Goal: Information Seeking & Learning: Learn about a topic

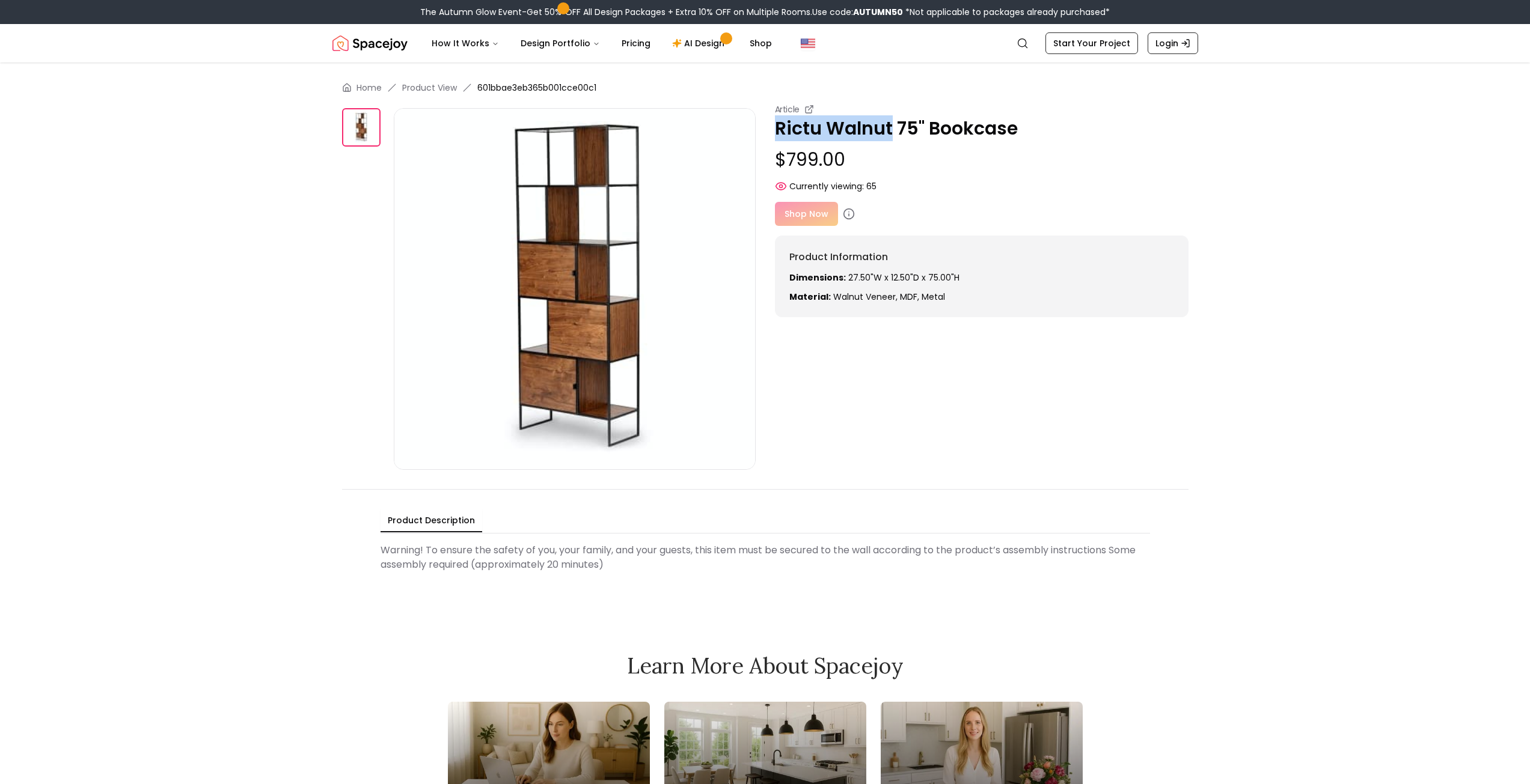
drag, startPoint x: 773, startPoint y: 124, endPoint x: 891, endPoint y: 134, distance: 118.4
click at [891, 134] on div "Article Rictu Walnut 75" Bookcase $799.00 Currently viewing: 65 Article Rictu W…" at bounding box center [765, 287] width 846 height 366
click at [1029, 46] on icon "Global" at bounding box center [1022, 43] width 12 height 12
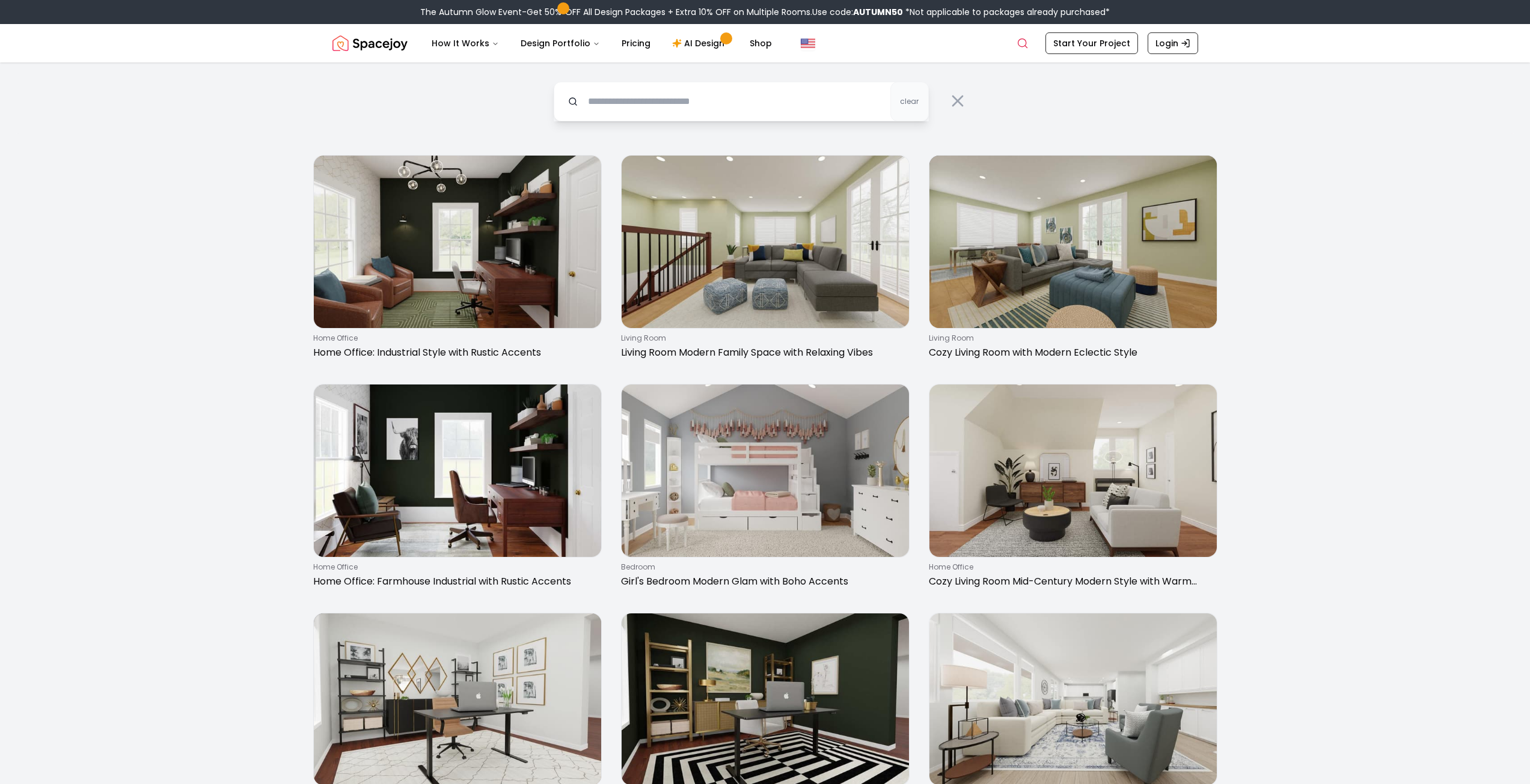
click at [686, 102] on input "text" at bounding box center [741, 102] width 375 height 40
type input "**********"
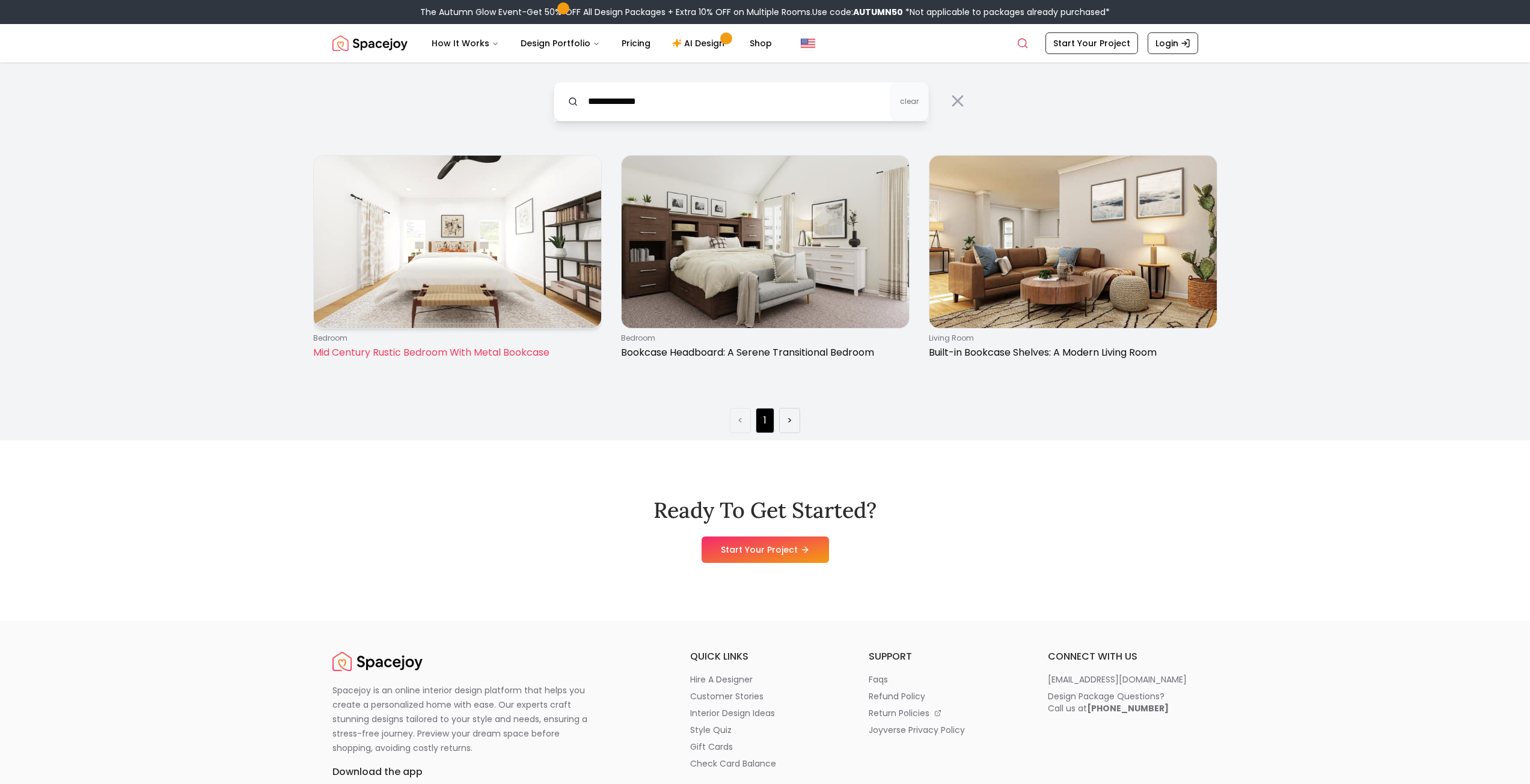
click at [481, 255] on img at bounding box center [458, 242] width 287 height 172
drag, startPoint x: 394, startPoint y: 313, endPoint x: 378, endPoint y: 298, distance: 21.9
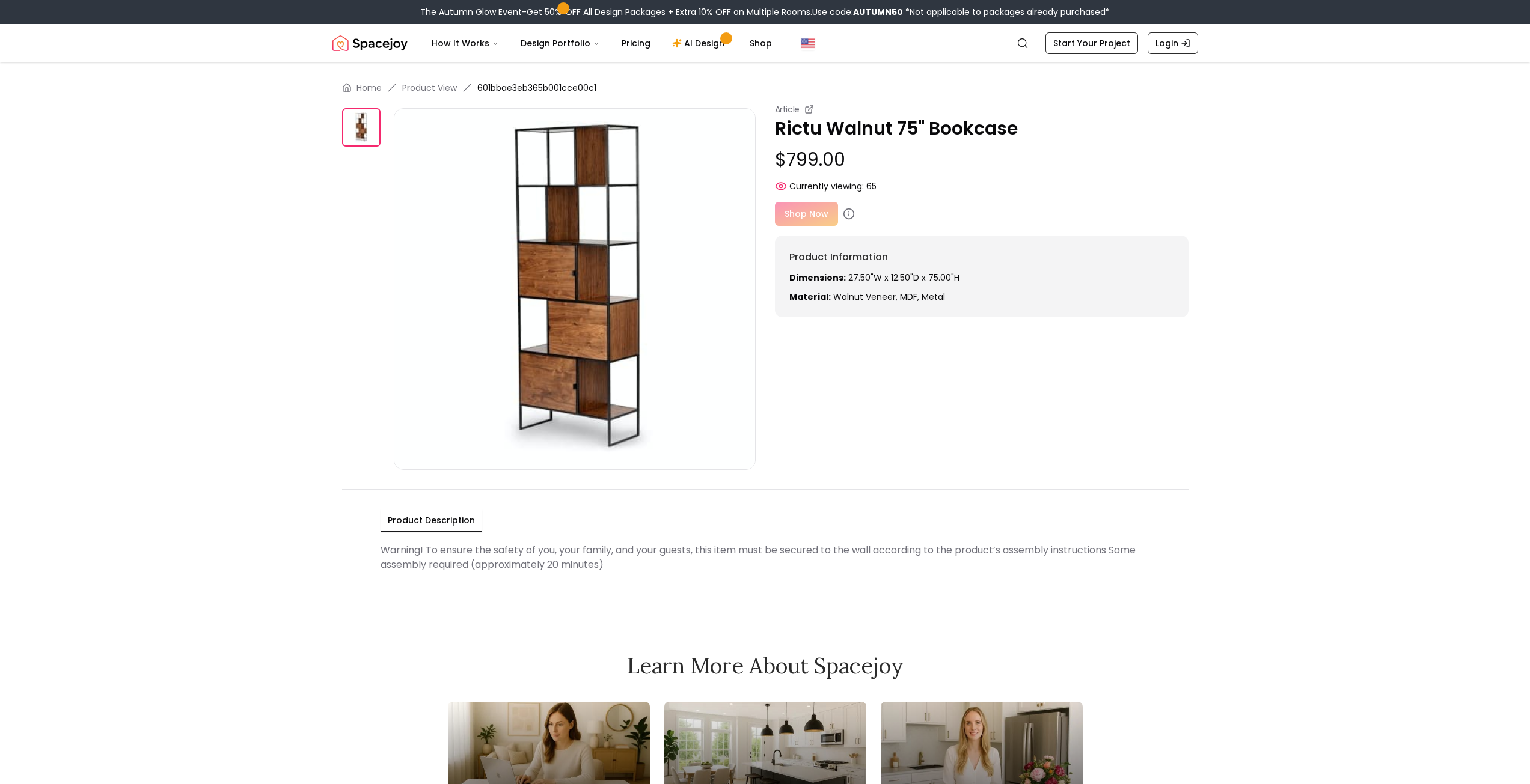
click at [812, 210] on div "Shop Now" at bounding box center [982, 213] width 413 height 24
click at [849, 215] on icon at bounding box center [849, 213] width 12 height 12
click at [850, 220] on div "Shop Now" at bounding box center [982, 213] width 413 height 24
click at [846, 213] on icon at bounding box center [849, 213] width 12 height 12
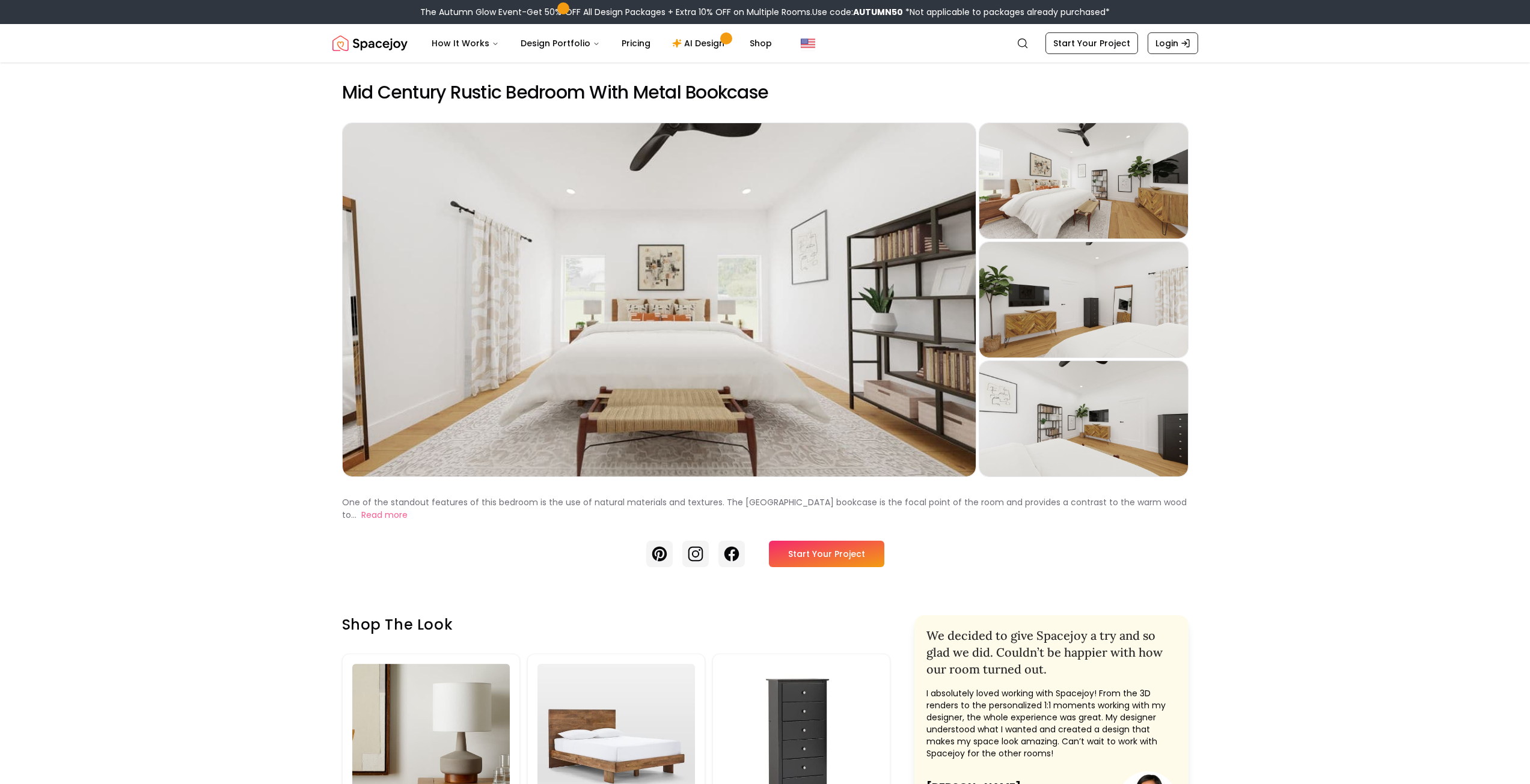
drag, startPoint x: 227, startPoint y: 551, endPoint x: 240, endPoint y: 56, distance: 495.2
click at [624, 43] on link "Pricing" at bounding box center [636, 43] width 48 height 24
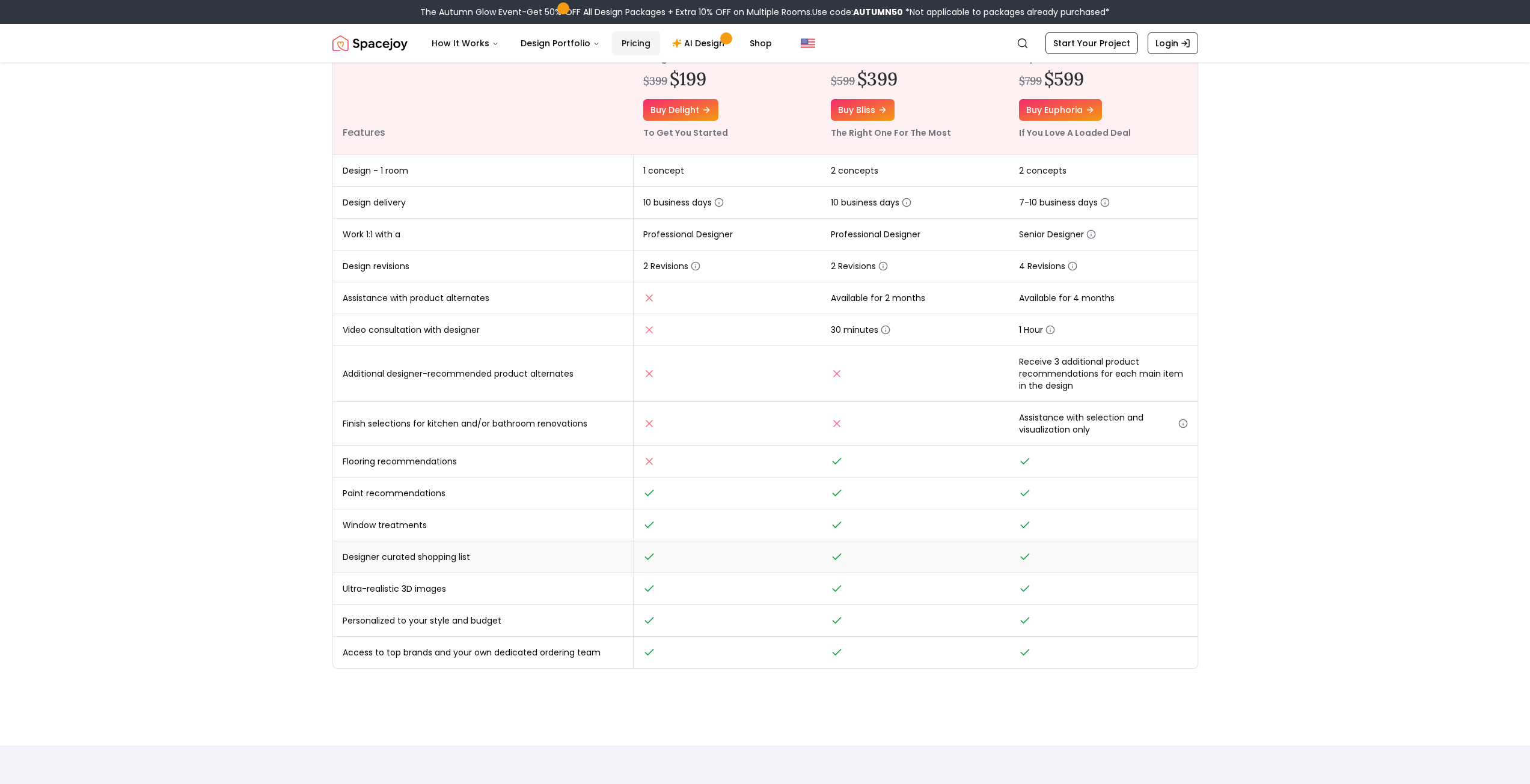
scroll to position [180, 0]
click at [1069, 266] on icon "button" at bounding box center [1072, 265] width 9 height 9
click at [1286, 273] on main "Online interior design, made easy. Interior Design Packages That Fit Your Style…" at bounding box center [765, 537] width 1530 height 1311
click at [1093, 237] on icon "button" at bounding box center [1091, 233] width 9 height 9
click at [1197, 272] on td "4 Revisions" at bounding box center [1103, 265] width 188 height 32
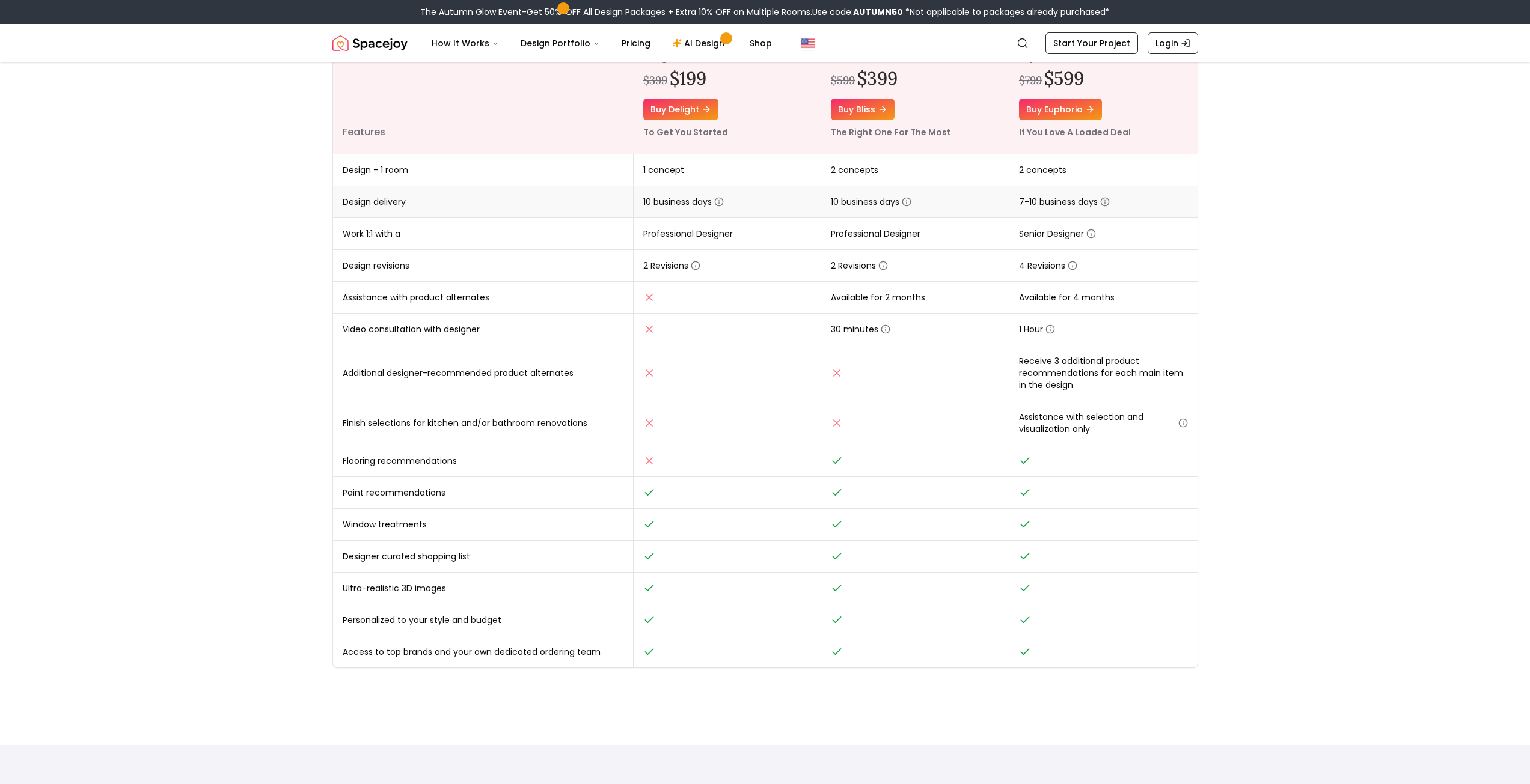
click at [1107, 203] on icon "button" at bounding box center [1105, 202] width 9 height 9
click at [1258, 288] on main "Online interior design, made easy. Interior Design Packages That Fit Your Style…" at bounding box center [765, 537] width 1530 height 1311
click at [901, 194] on td "10 business days" at bounding box center [915, 202] width 188 height 32
click at [907, 200] on icon "button" at bounding box center [906, 202] width 9 height 9
click at [1108, 202] on icon "button" at bounding box center [1105, 202] width 9 height 9
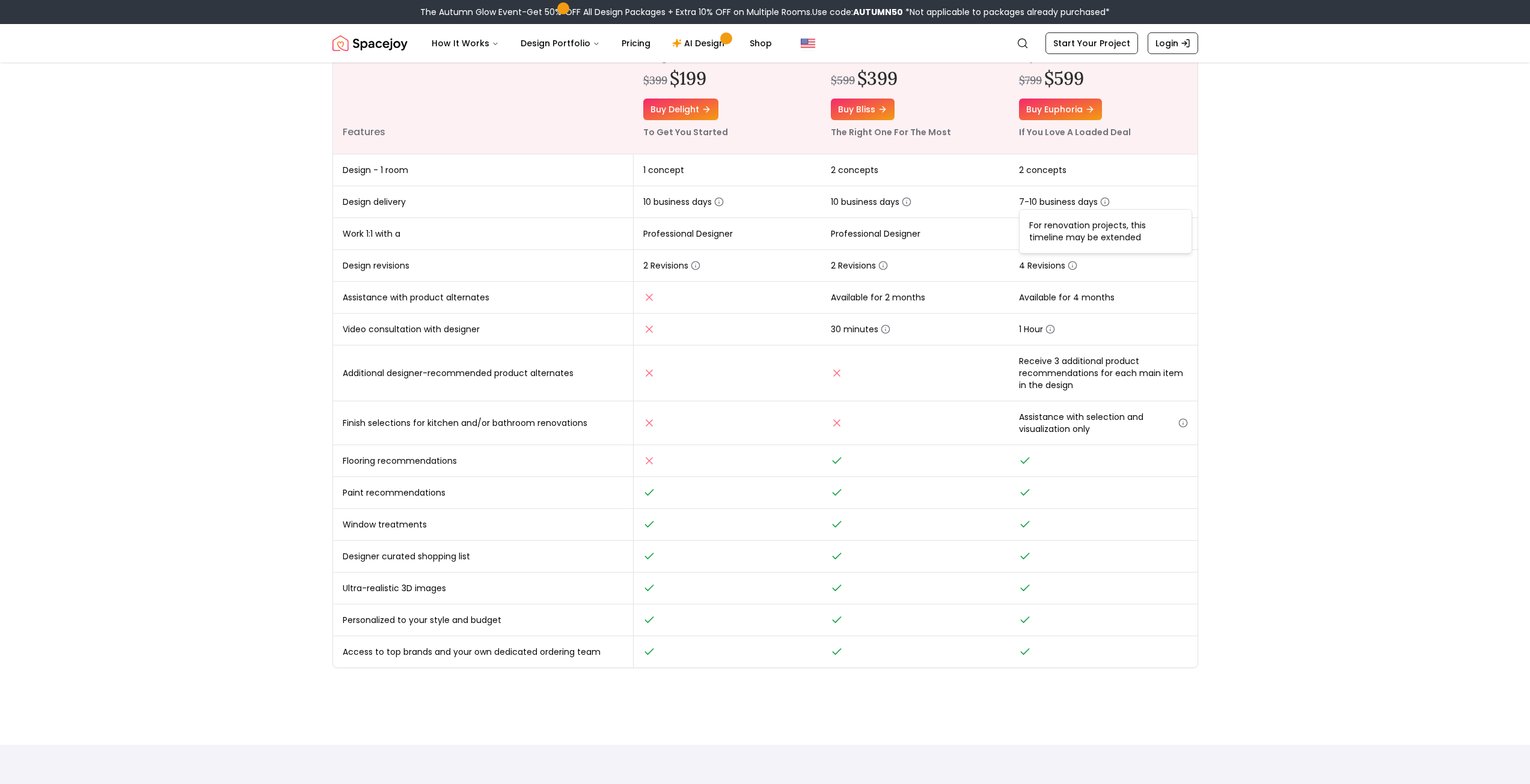
click at [1281, 214] on main "Online interior design, made easy. Interior Design Packages That Fit Your Style…" at bounding box center [765, 537] width 1530 height 1311
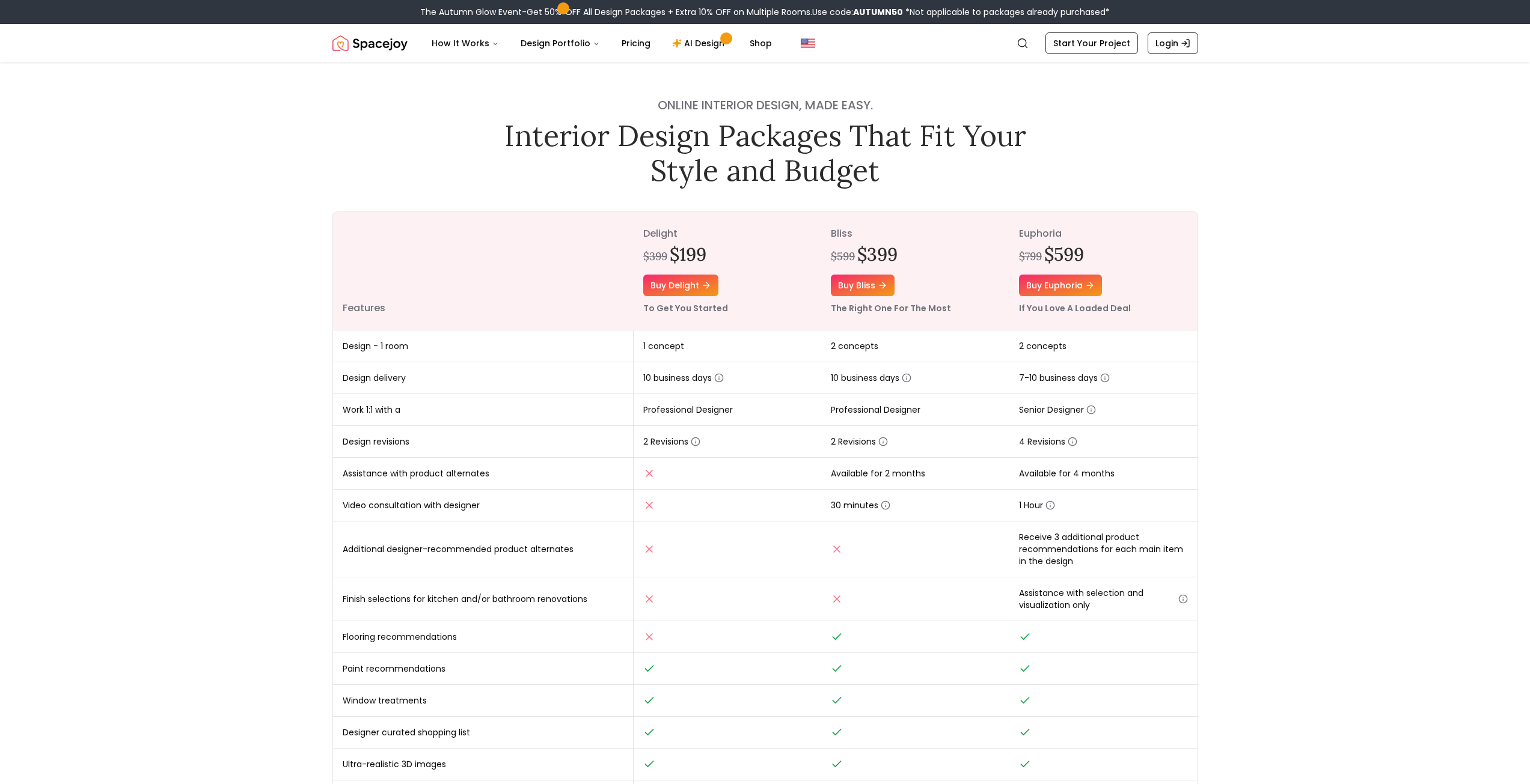
scroll to position [0, 0]
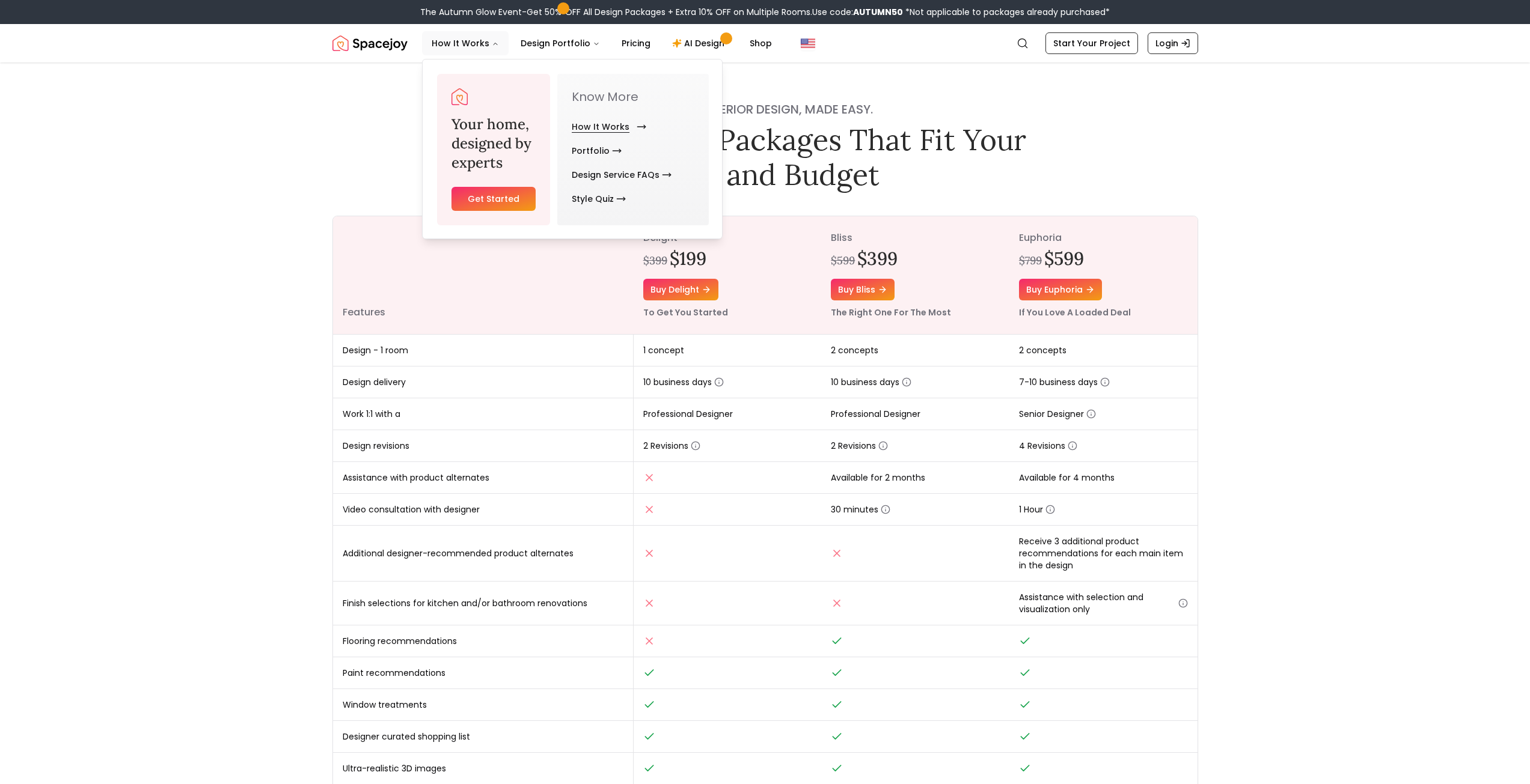
click at [621, 120] on link "How It Works" at bounding box center [607, 127] width 70 height 24
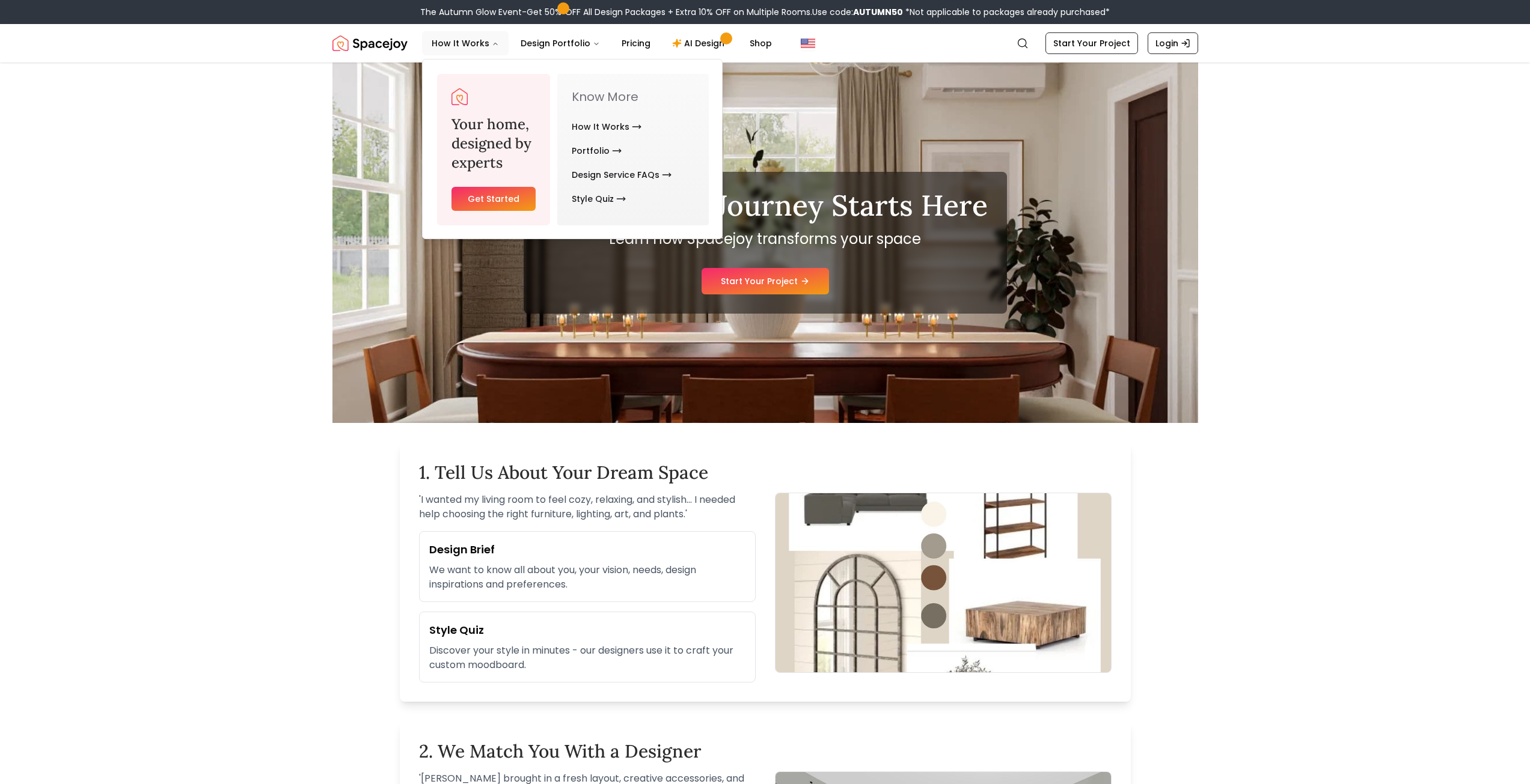
drag, startPoint x: 620, startPoint y: 123, endPoint x: 106, endPoint y: 348, distance: 561.1
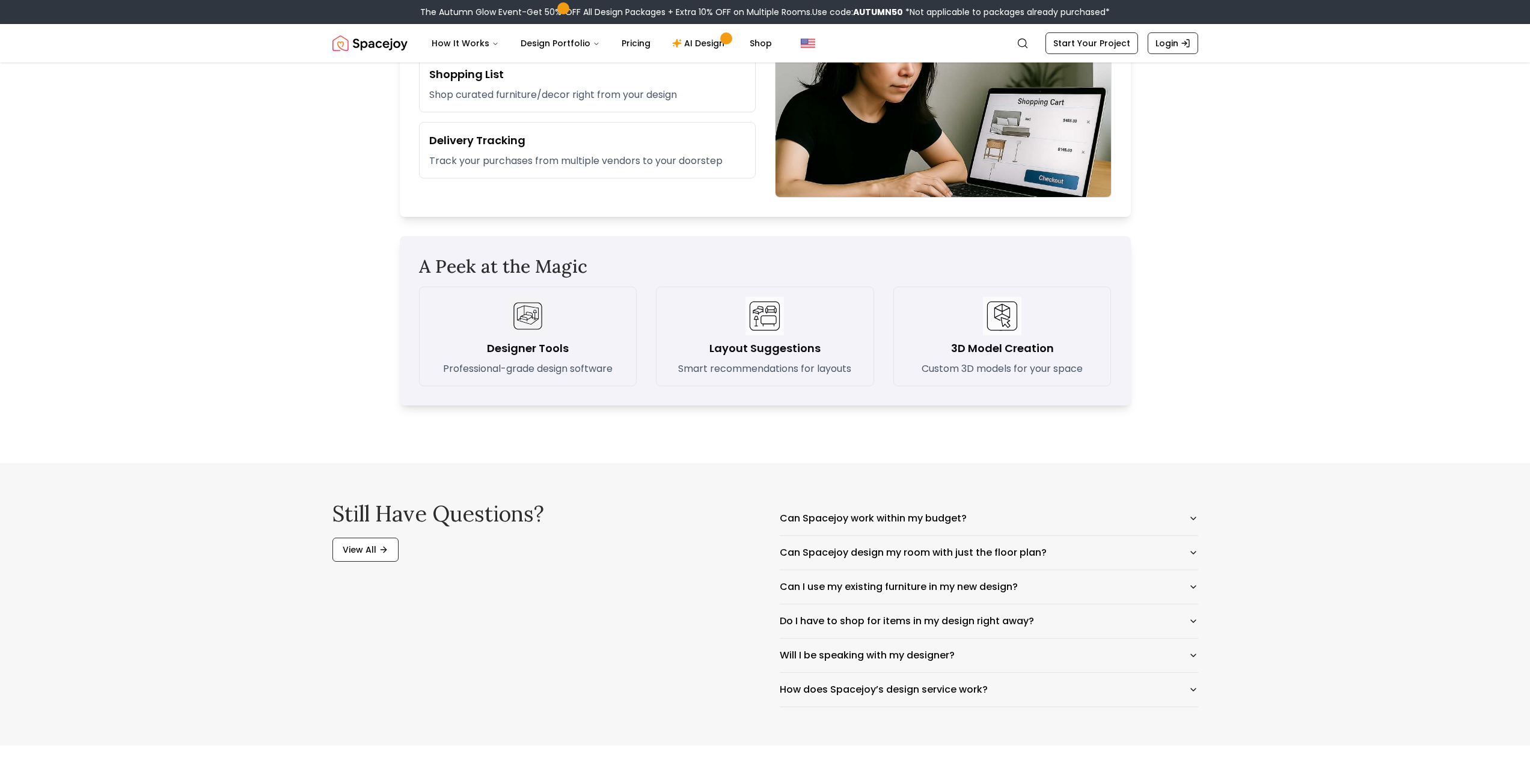
scroll to position [1561, 0]
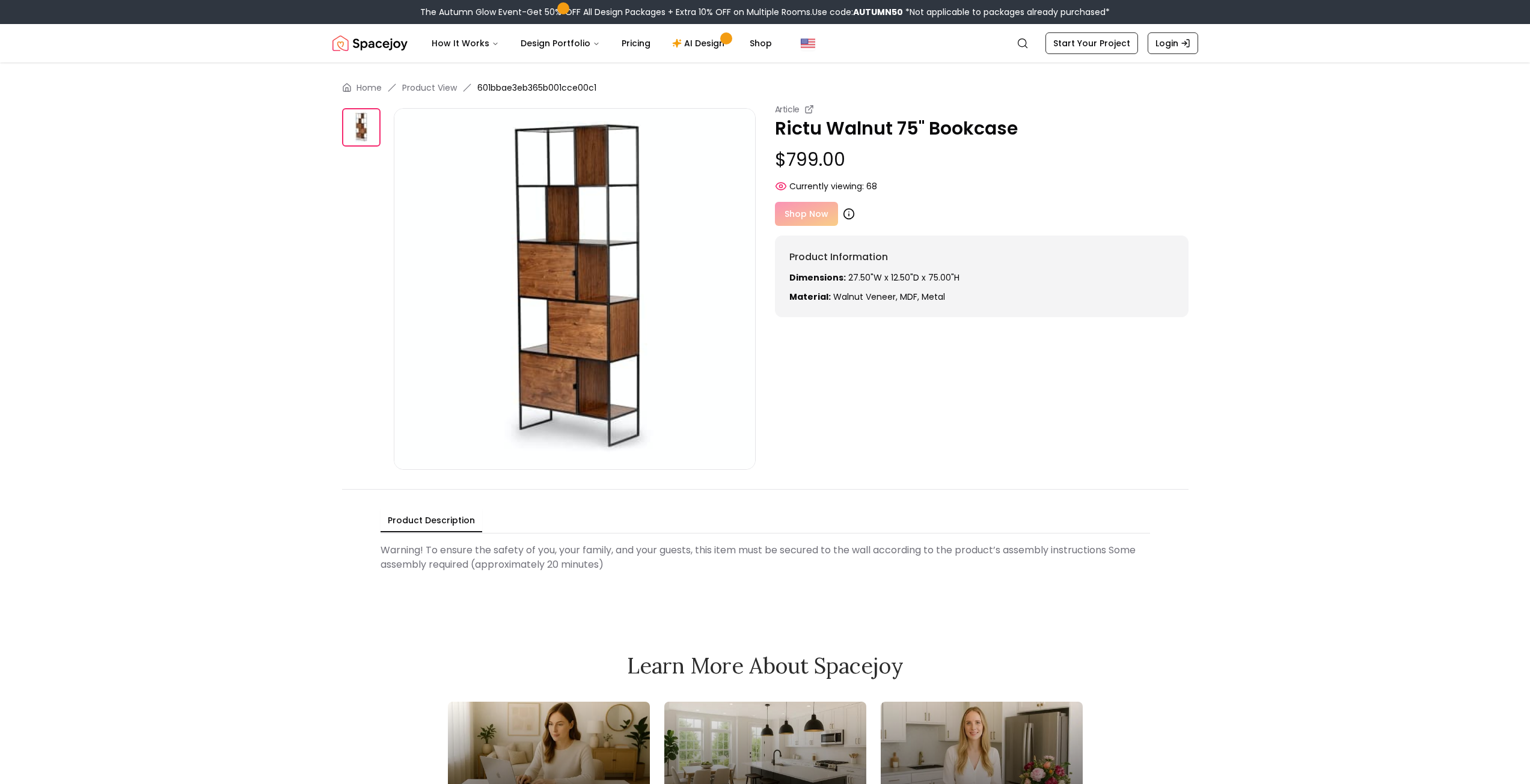
click at [846, 217] on icon at bounding box center [849, 213] width 12 height 12
click at [815, 212] on div "Shop Now" at bounding box center [982, 213] width 413 height 24
click at [945, 221] on div "Shop Now" at bounding box center [982, 213] width 413 height 24
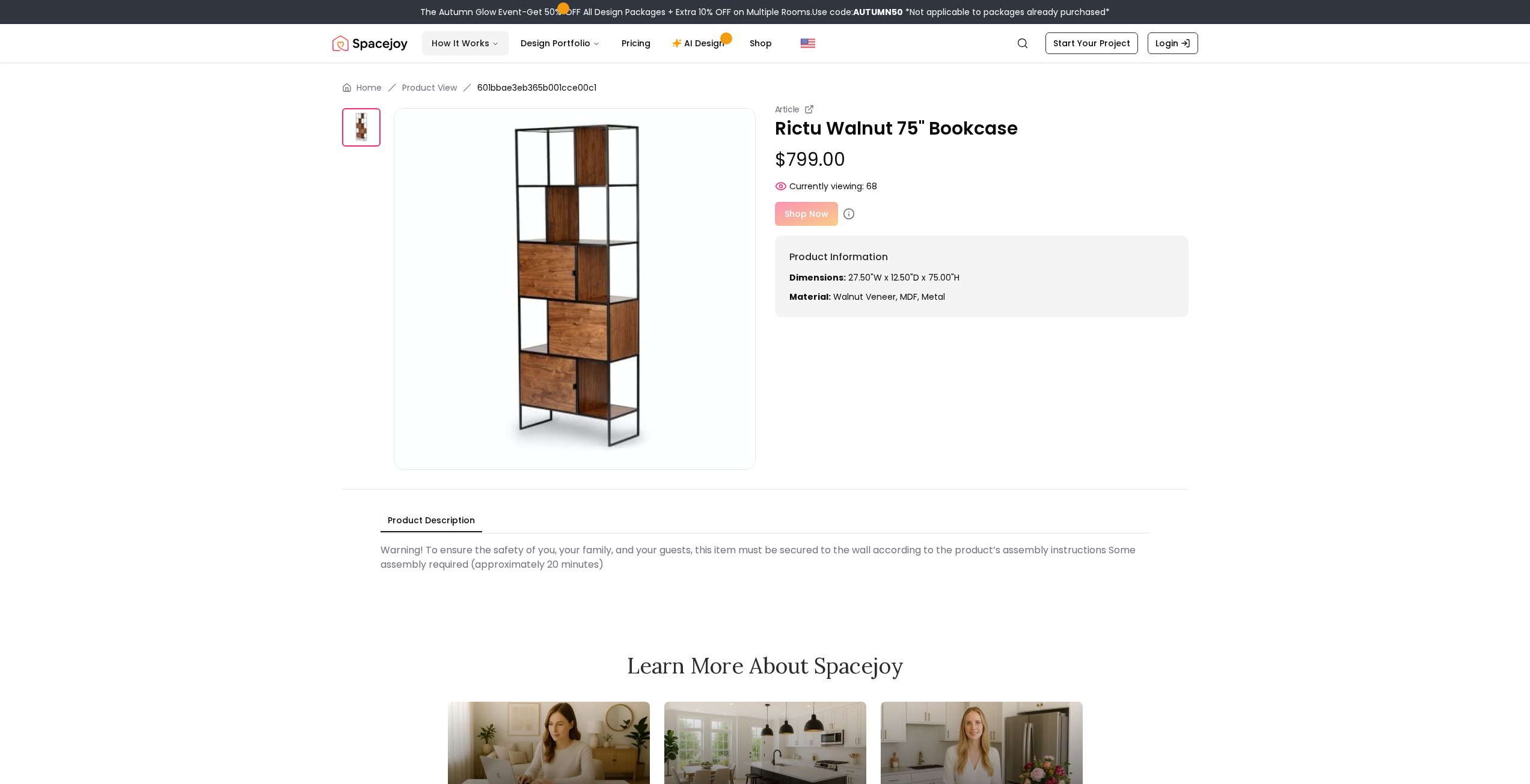
drag, startPoint x: 254, startPoint y: 586, endPoint x: 473, endPoint y: 38, distance: 590.1
